Goal: Transaction & Acquisition: Purchase product/service

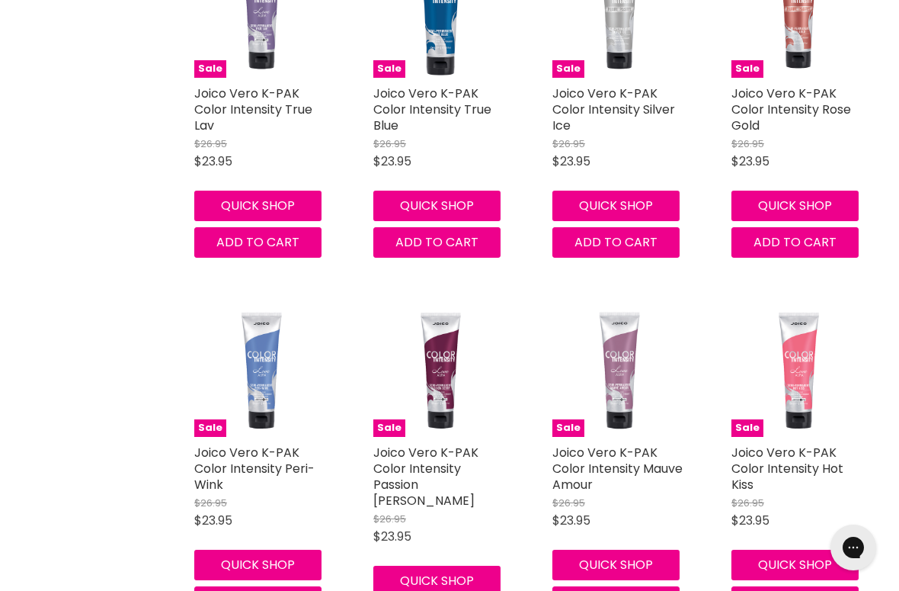
scroll to position [3246, 0]
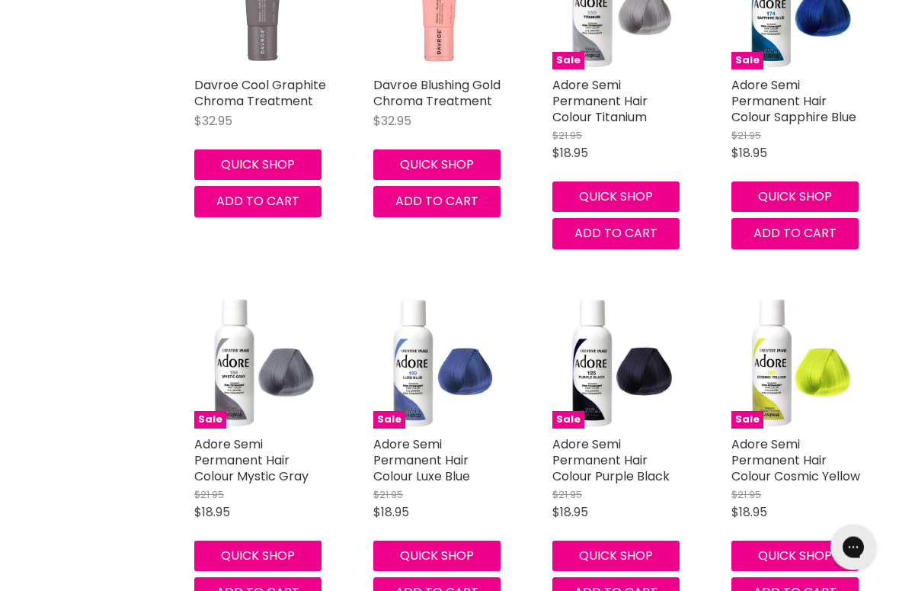
scroll to position [4696, 0]
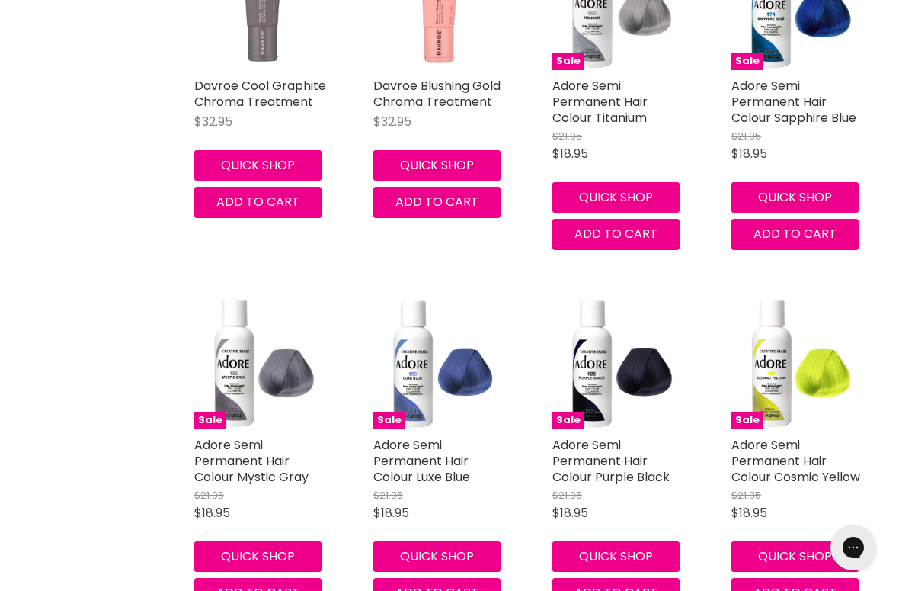
click at [223, 360] on img "Main content" at bounding box center [260, 362] width 133 height 133
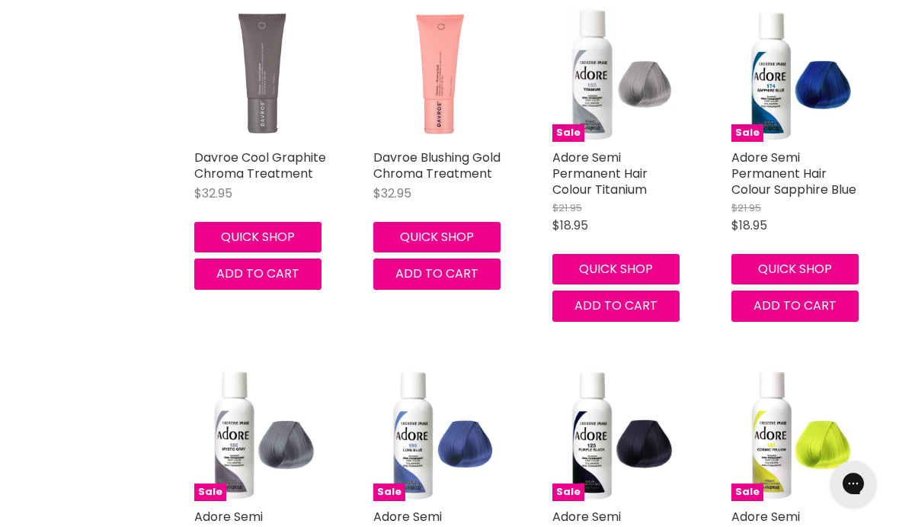
scroll to position [4624, 0]
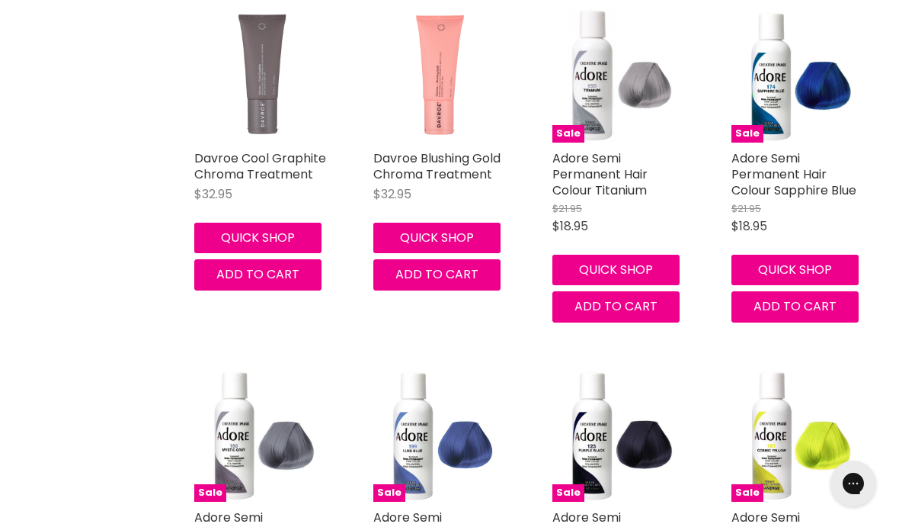
click at [628, 59] on img "Main content" at bounding box center [619, 75] width 133 height 133
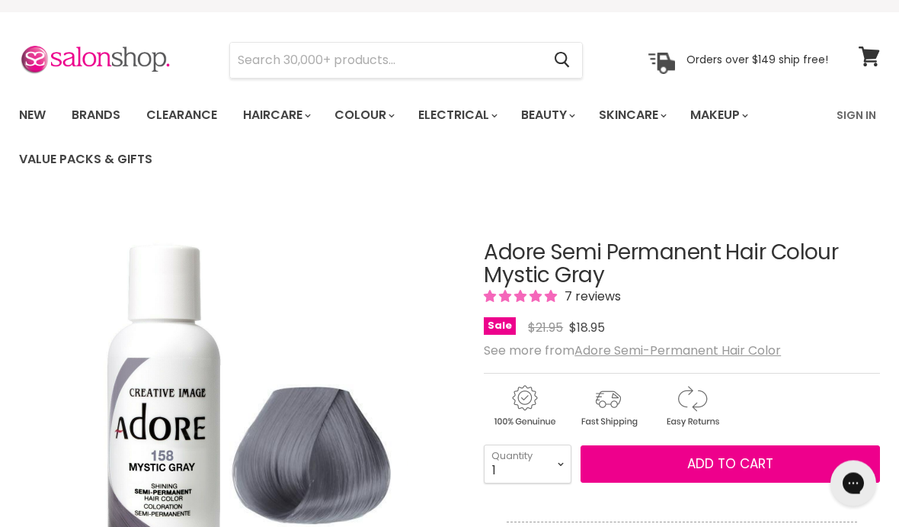
scroll to position [20, 0]
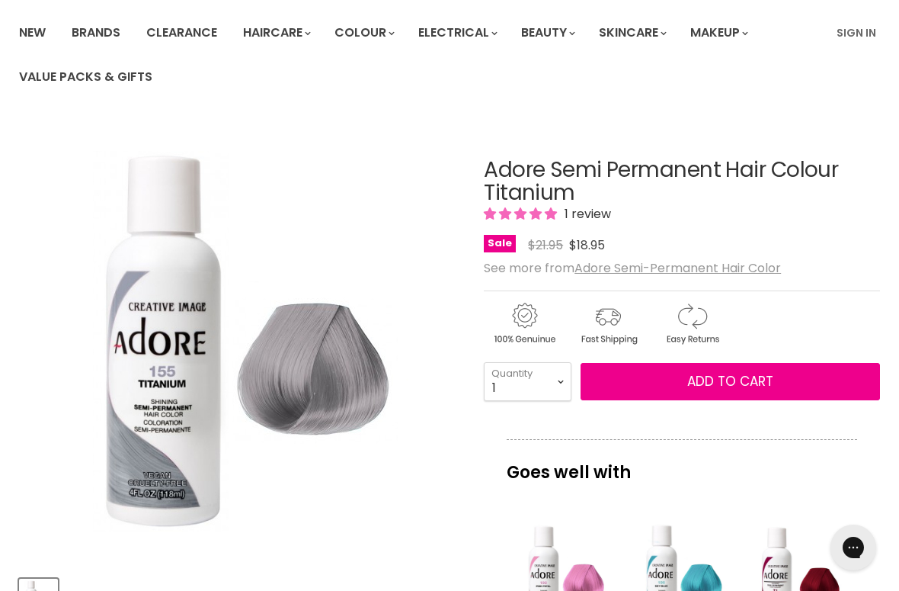
click at [138, 332] on img "Adore Semi Permanent Hair Colour Titanium image. Click or Scroll to Zoom." at bounding box center [240, 341] width 381 height 381
click at [43, 24] on link "New" at bounding box center [33, 33] width 50 height 32
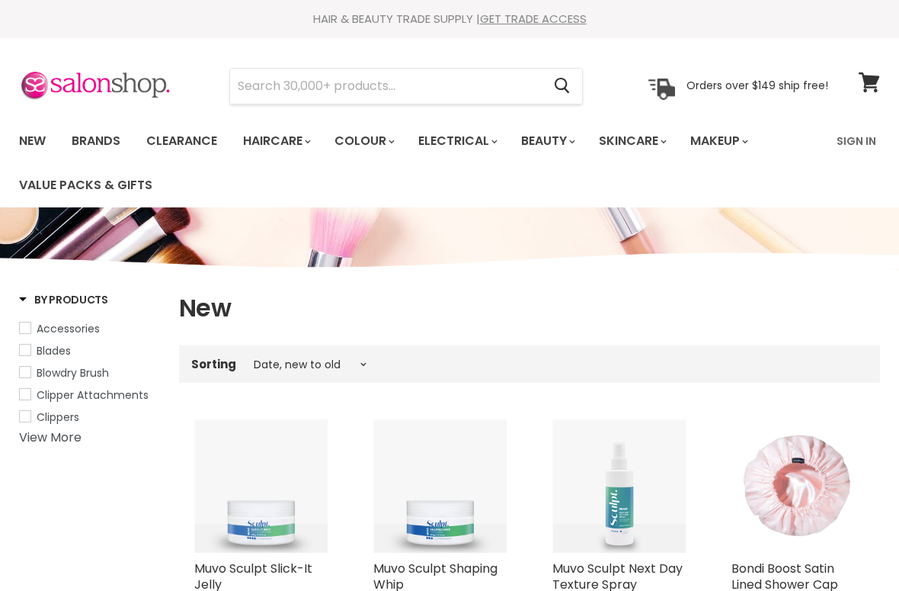
select select "created-descending"
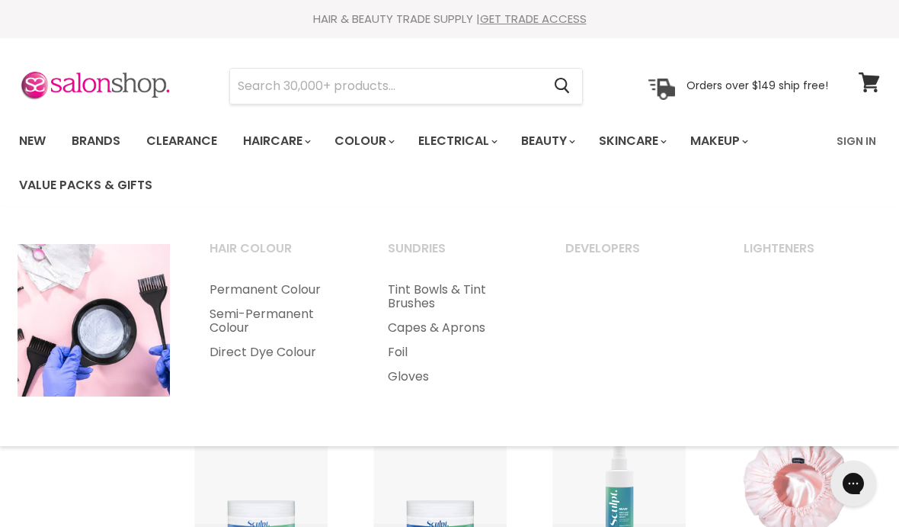
click at [221, 322] on link "Semi-Permanent Colour" at bounding box center [278, 321] width 175 height 38
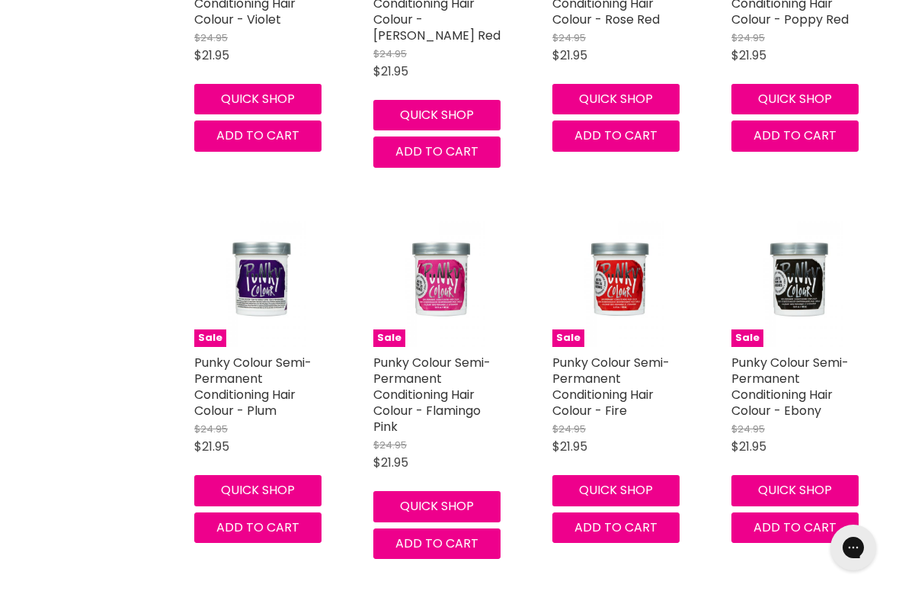
scroll to position [3330, 0]
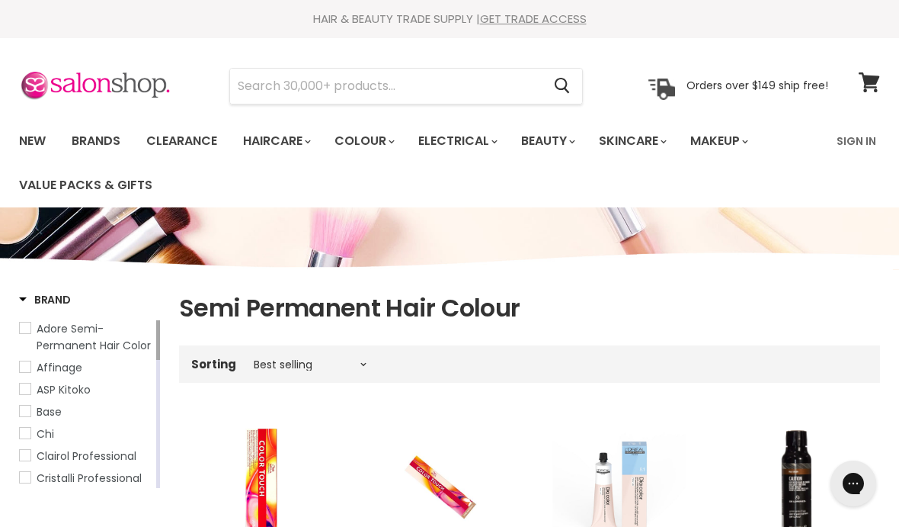
click at [300, 85] on input "Search" at bounding box center [386, 86] width 312 height 35
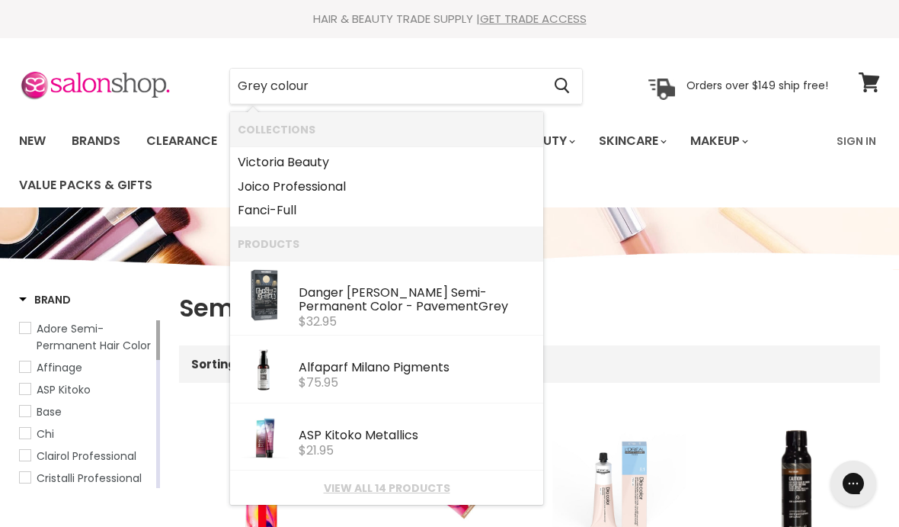
type input "Grey colours"
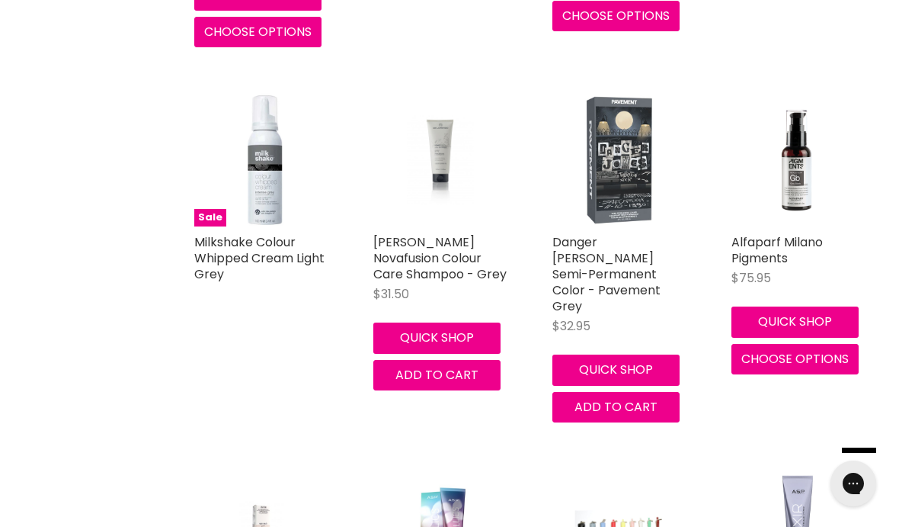
scroll to position [639, 0]
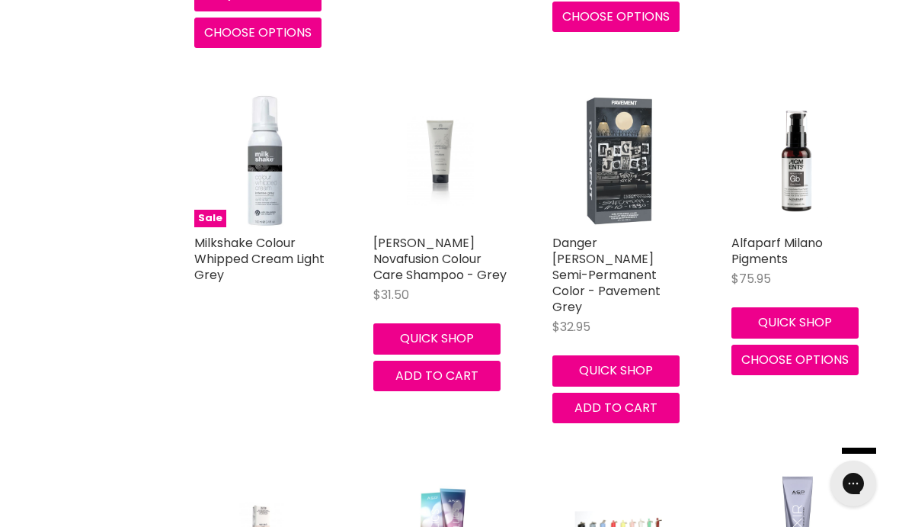
click at [611, 166] on img "Main content" at bounding box center [619, 160] width 133 height 133
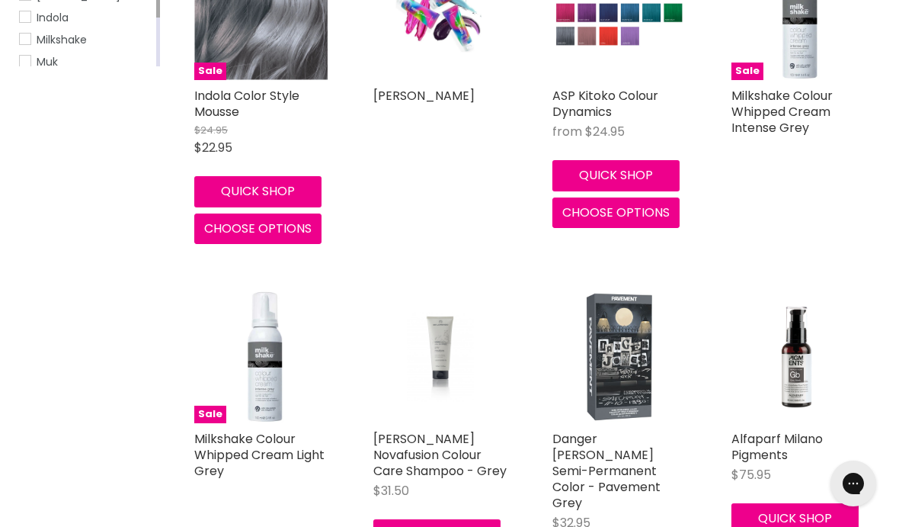
scroll to position [429, 0]
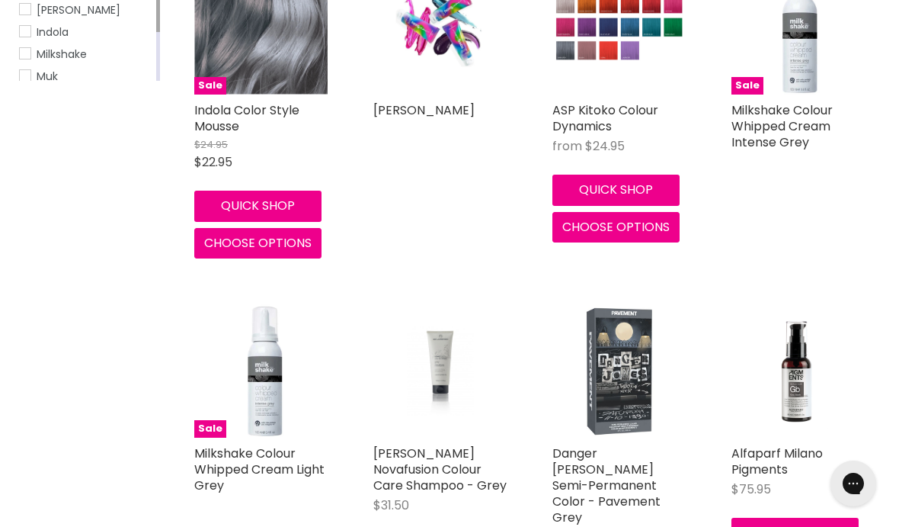
click at [255, 381] on img "Main content" at bounding box center [260, 370] width 133 height 133
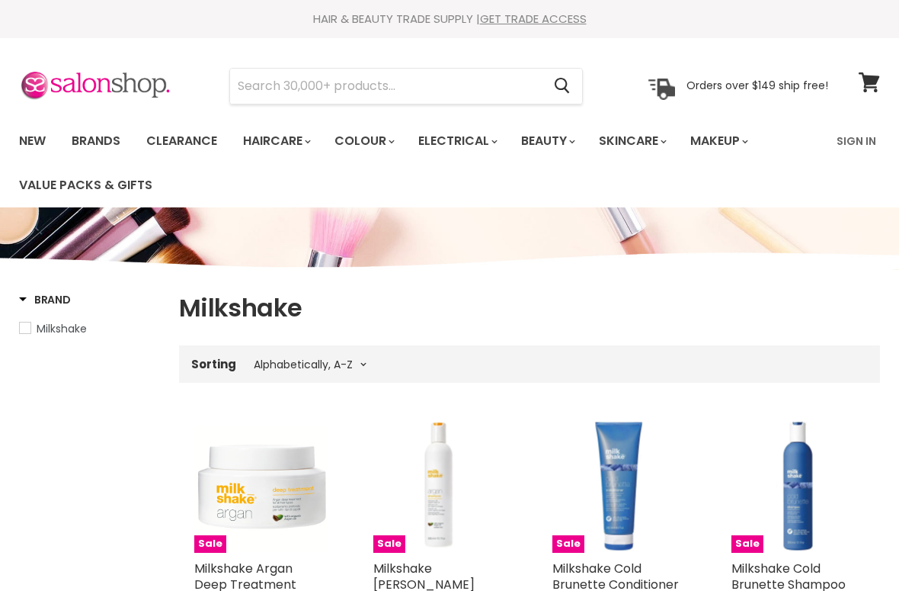
select select "title-ascending"
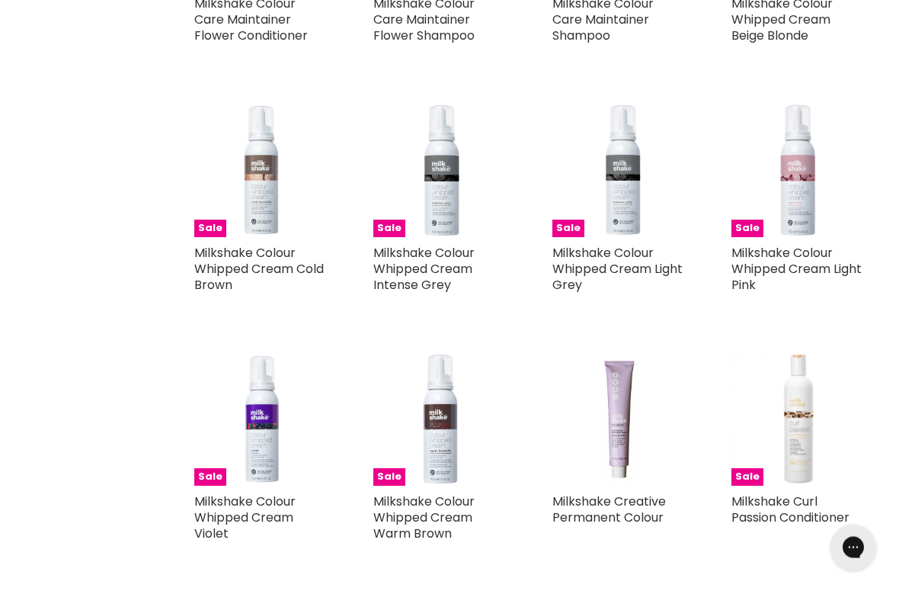
scroll to position [1295, 0]
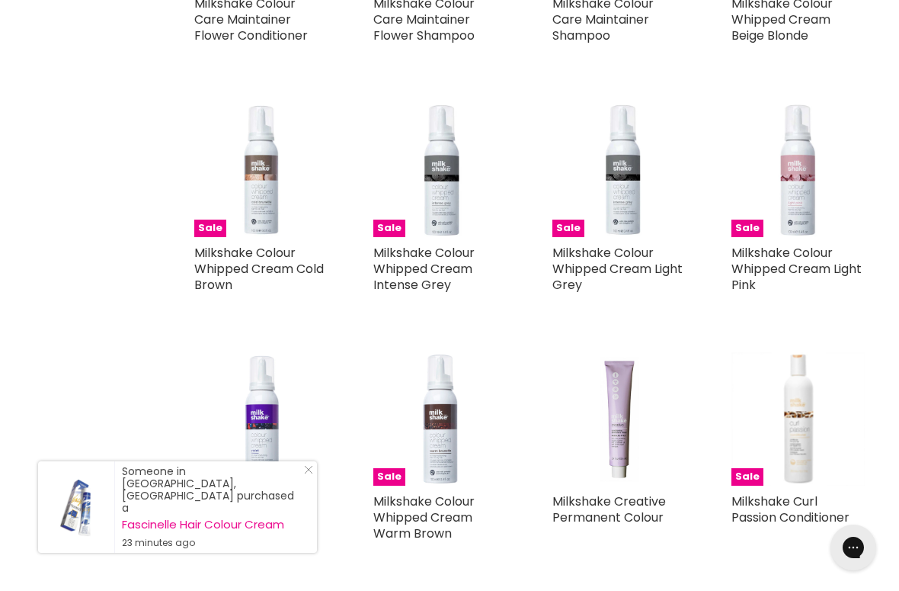
click at [604, 195] on img "Main content" at bounding box center [619, 170] width 133 height 133
